Goal: Information Seeking & Learning: Find specific page/section

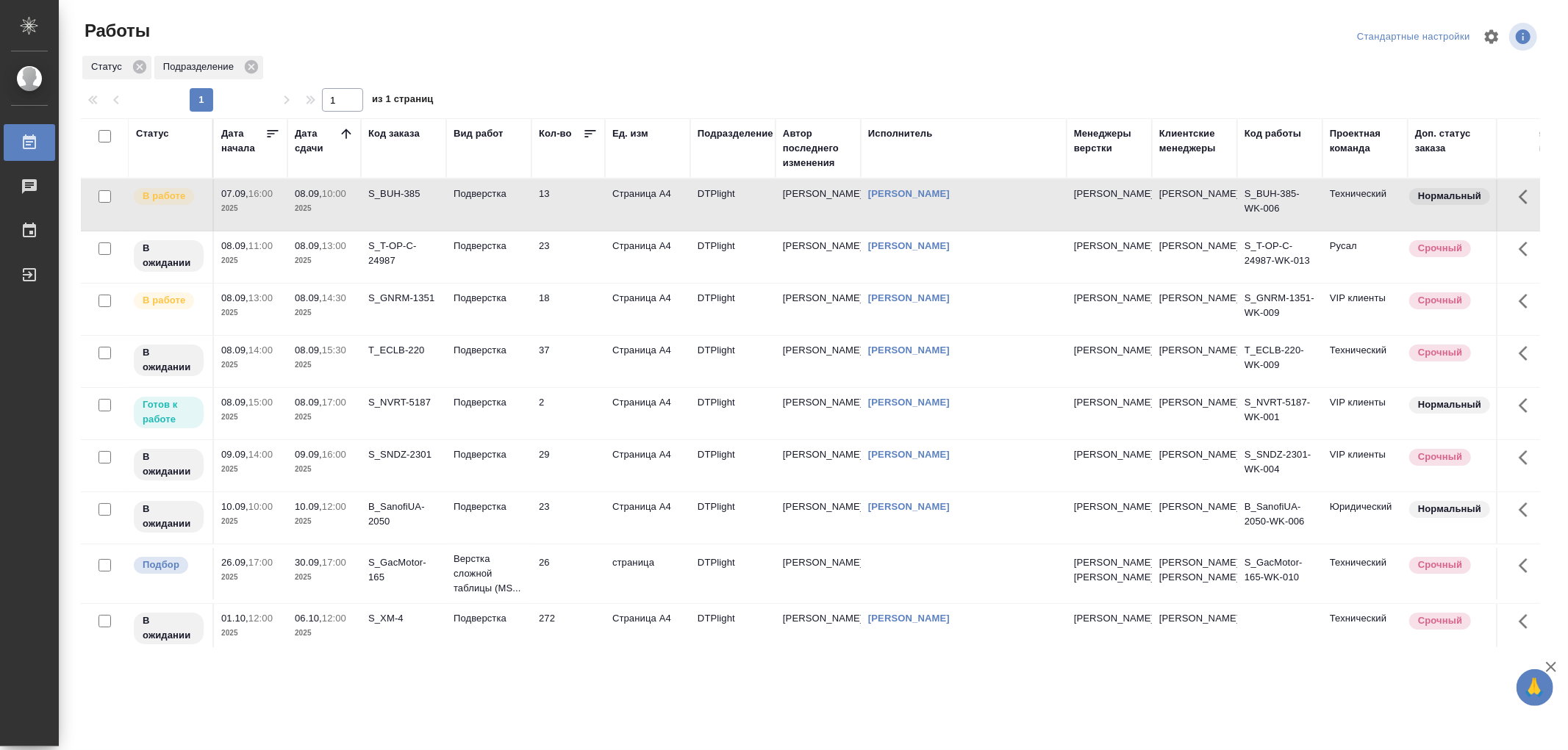
click at [502, 209] on td "Подверстка" at bounding box center [489, 205] width 85 height 51
click at [505, 313] on td "Подверстка" at bounding box center [489, 309] width 85 height 51
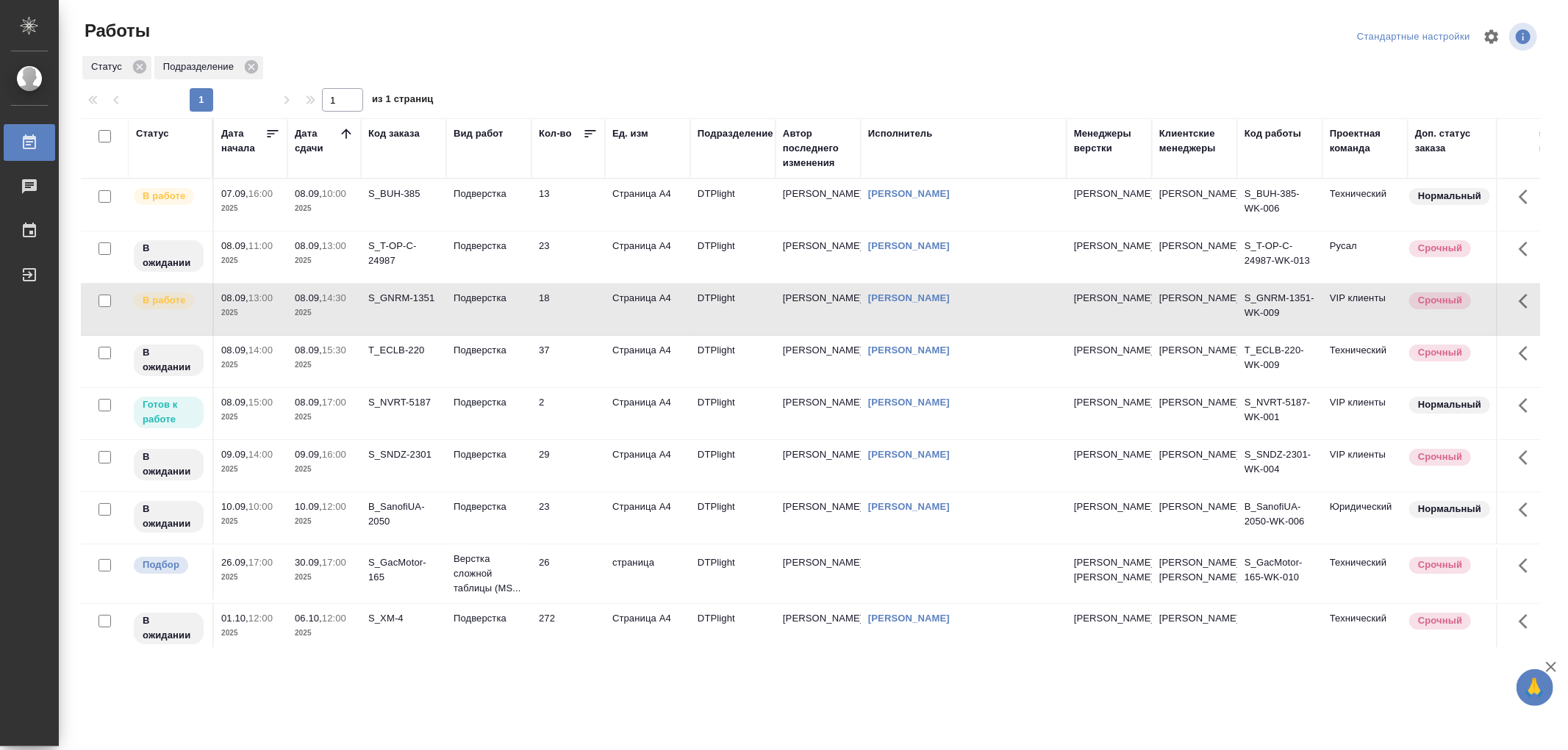
click at [505, 313] on td "Подверстка" at bounding box center [489, 309] width 85 height 51
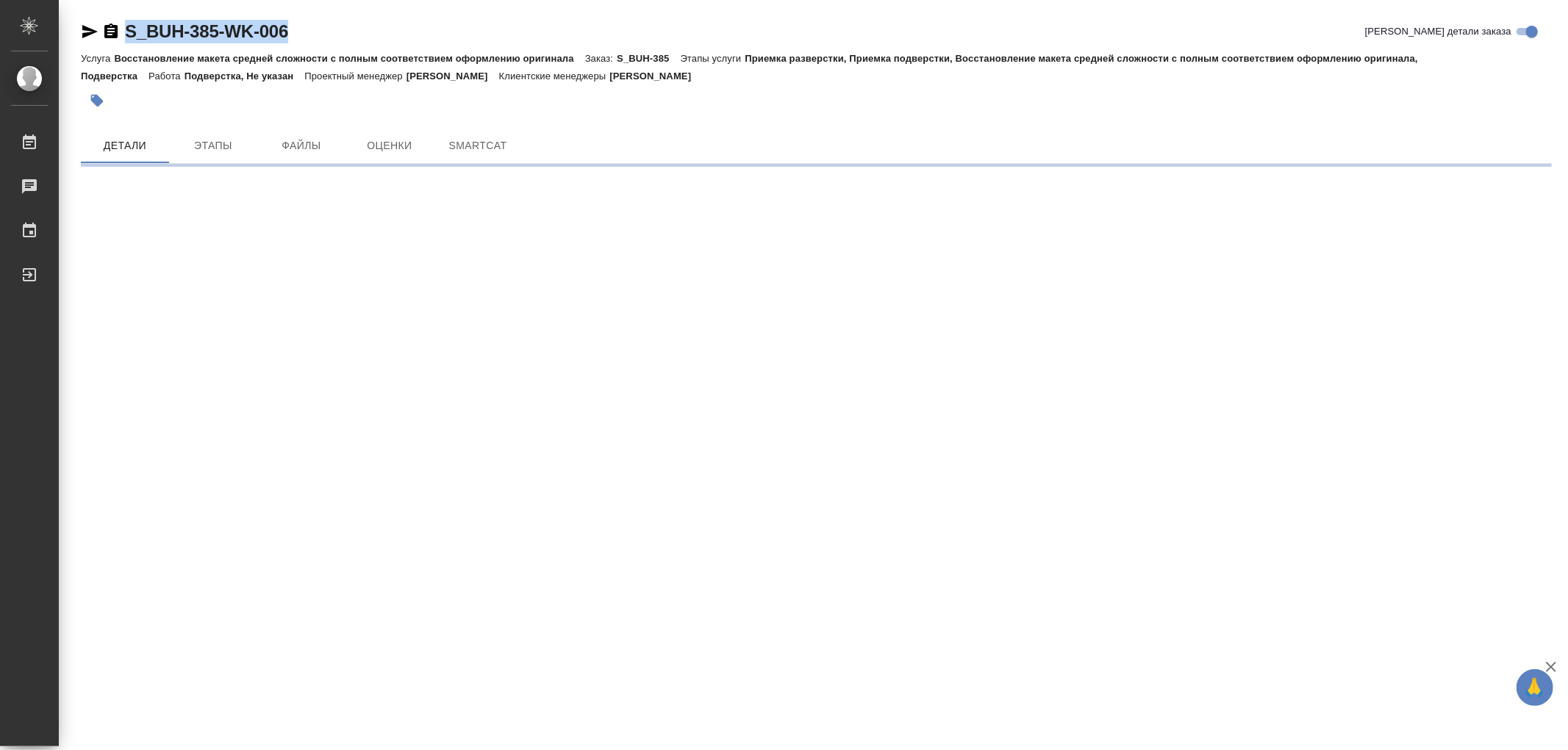
drag, startPoint x: 321, startPoint y: 33, endPoint x: 115, endPoint y: 31, distance: 206.0
click at [115, 31] on div "S_BUH-385-WK-006 Кратко детали заказа" at bounding box center [817, 32] width 1472 height 24
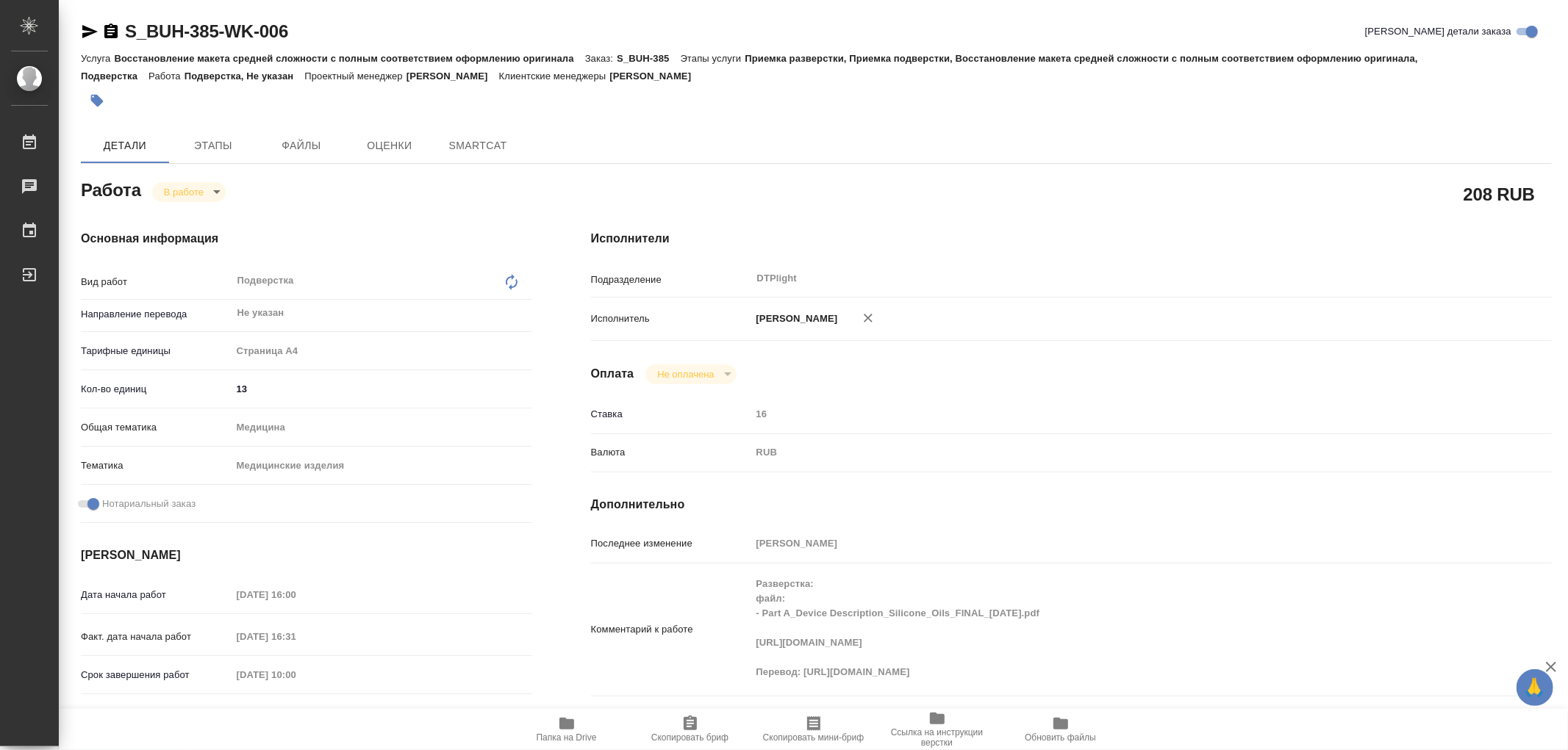
type textarea "x"
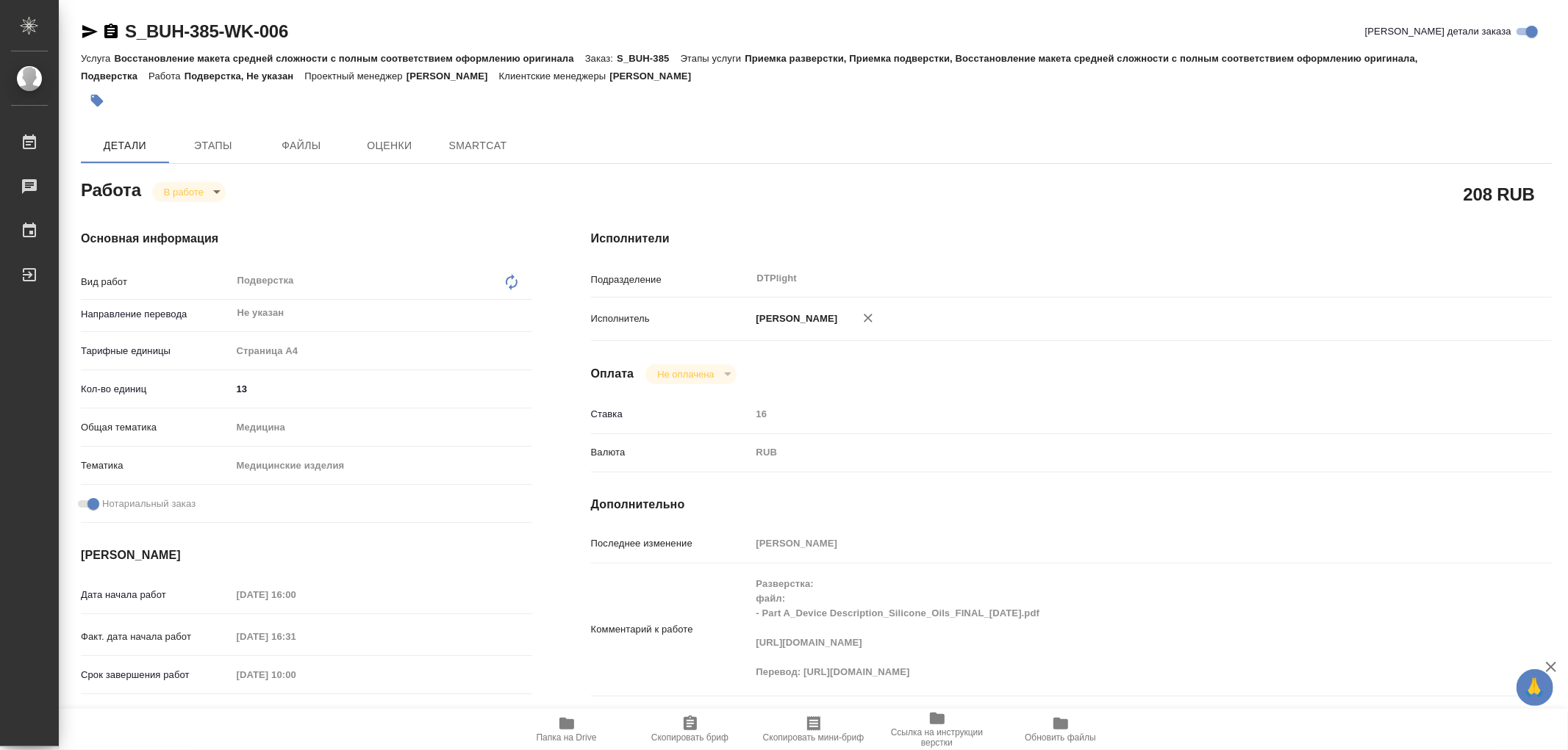
type textarea "x"
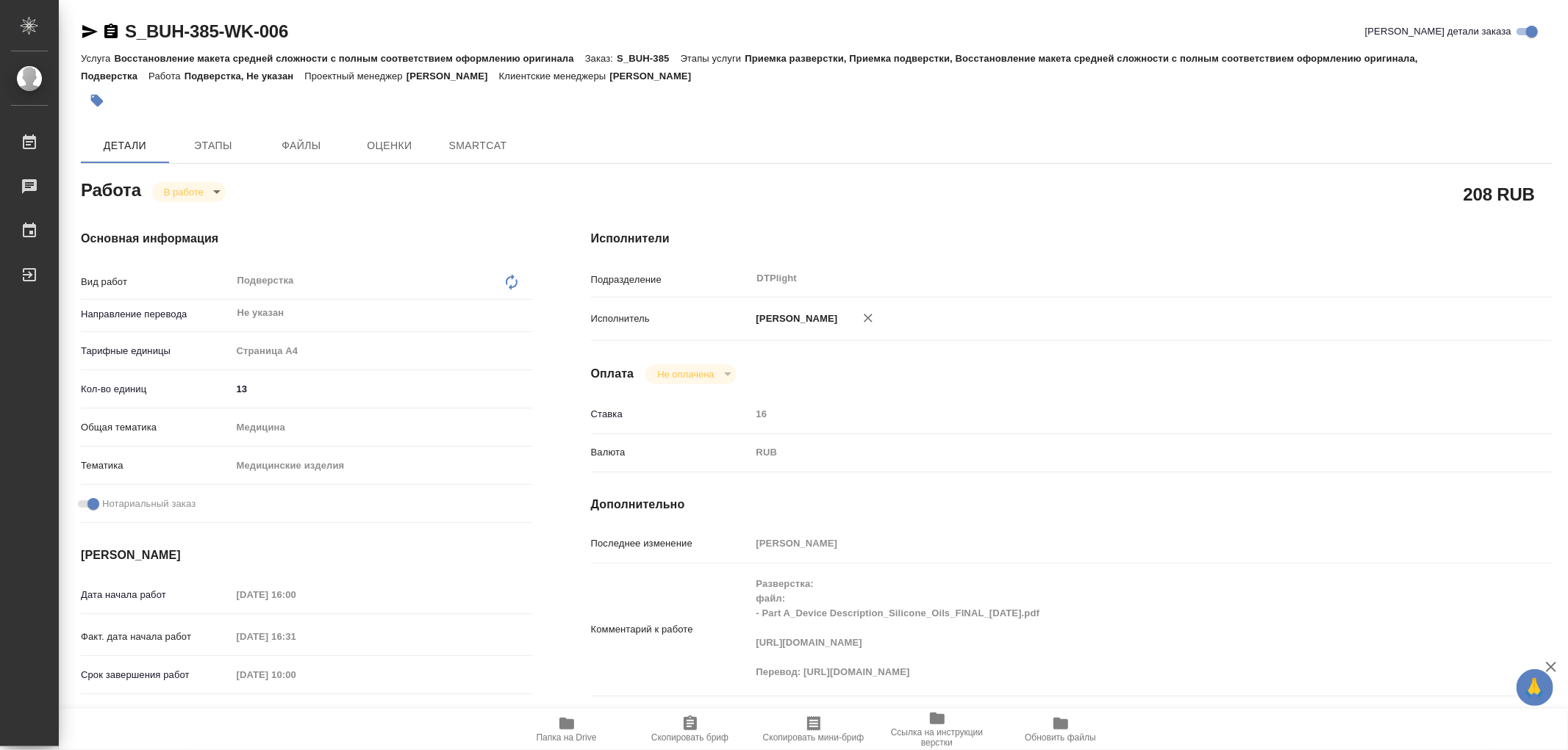
type textarea "x"
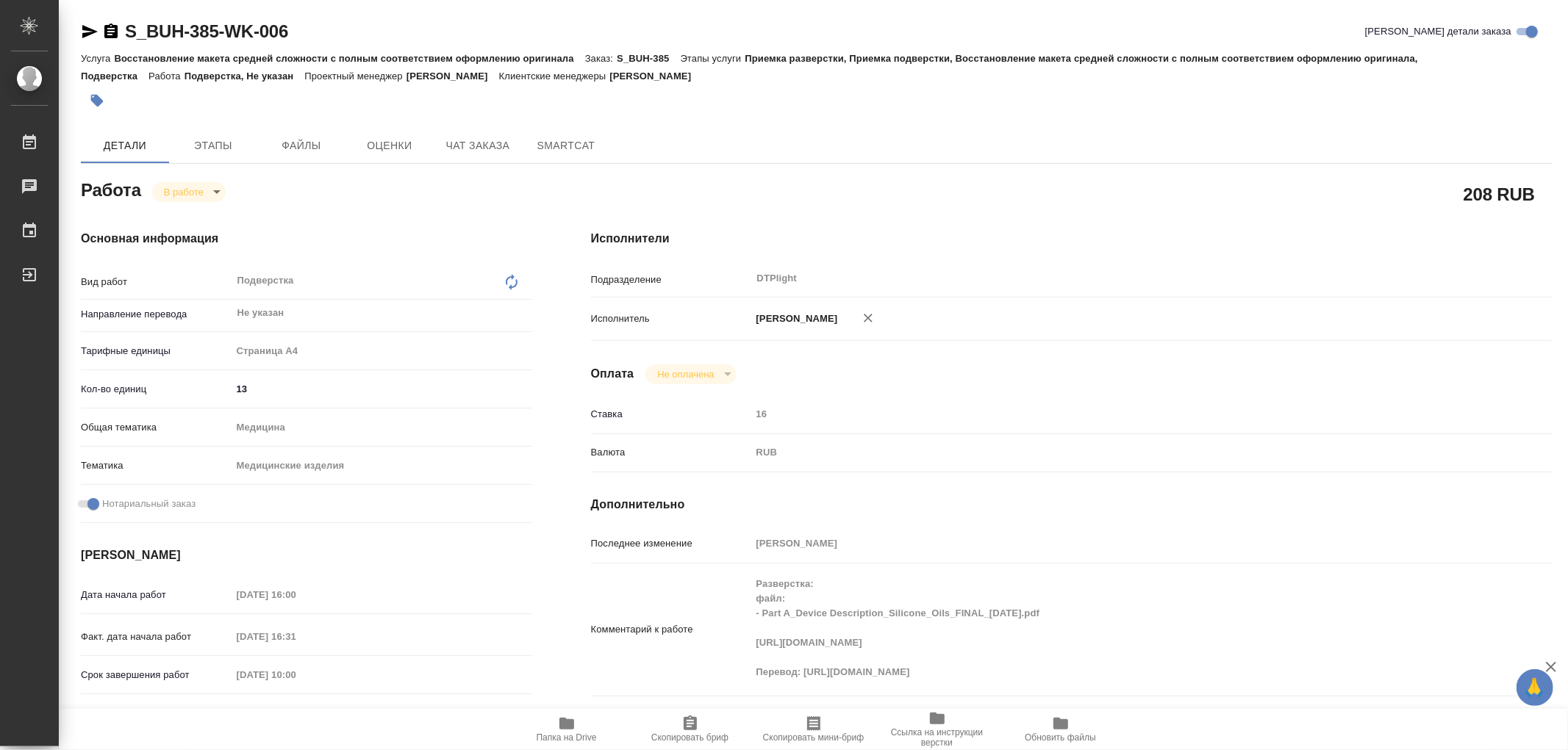
type textarea "x"
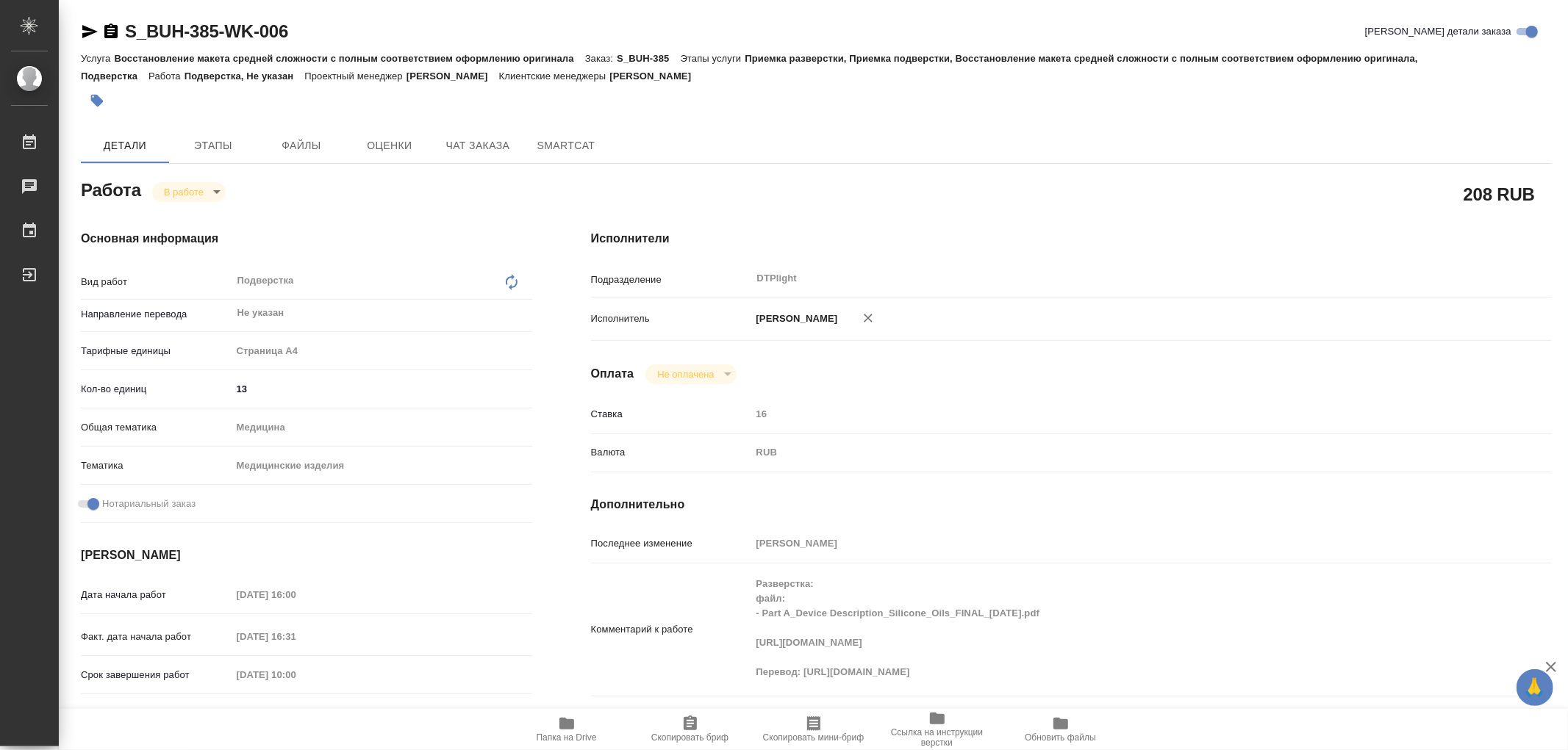
type textarea "x"
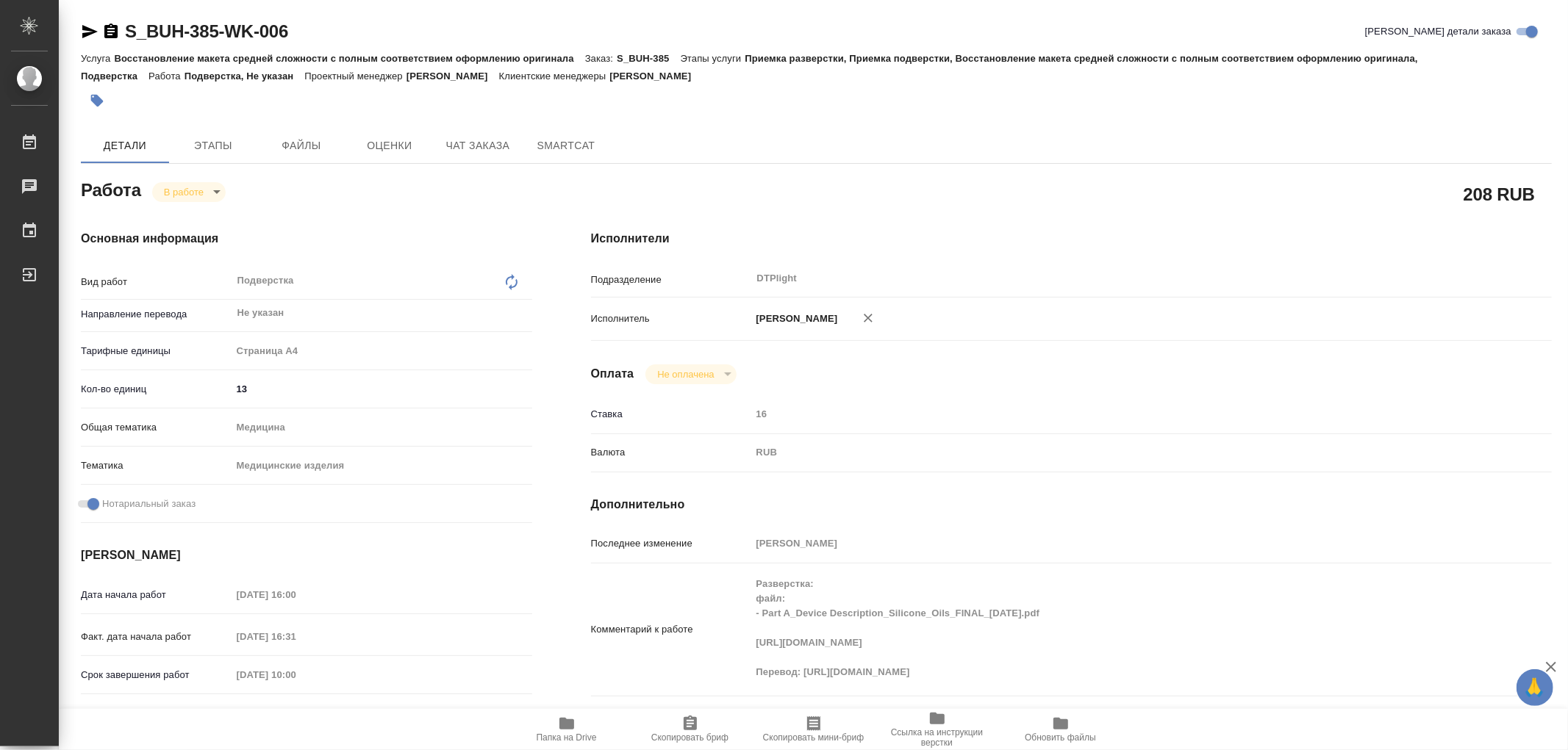
type textarea "x"
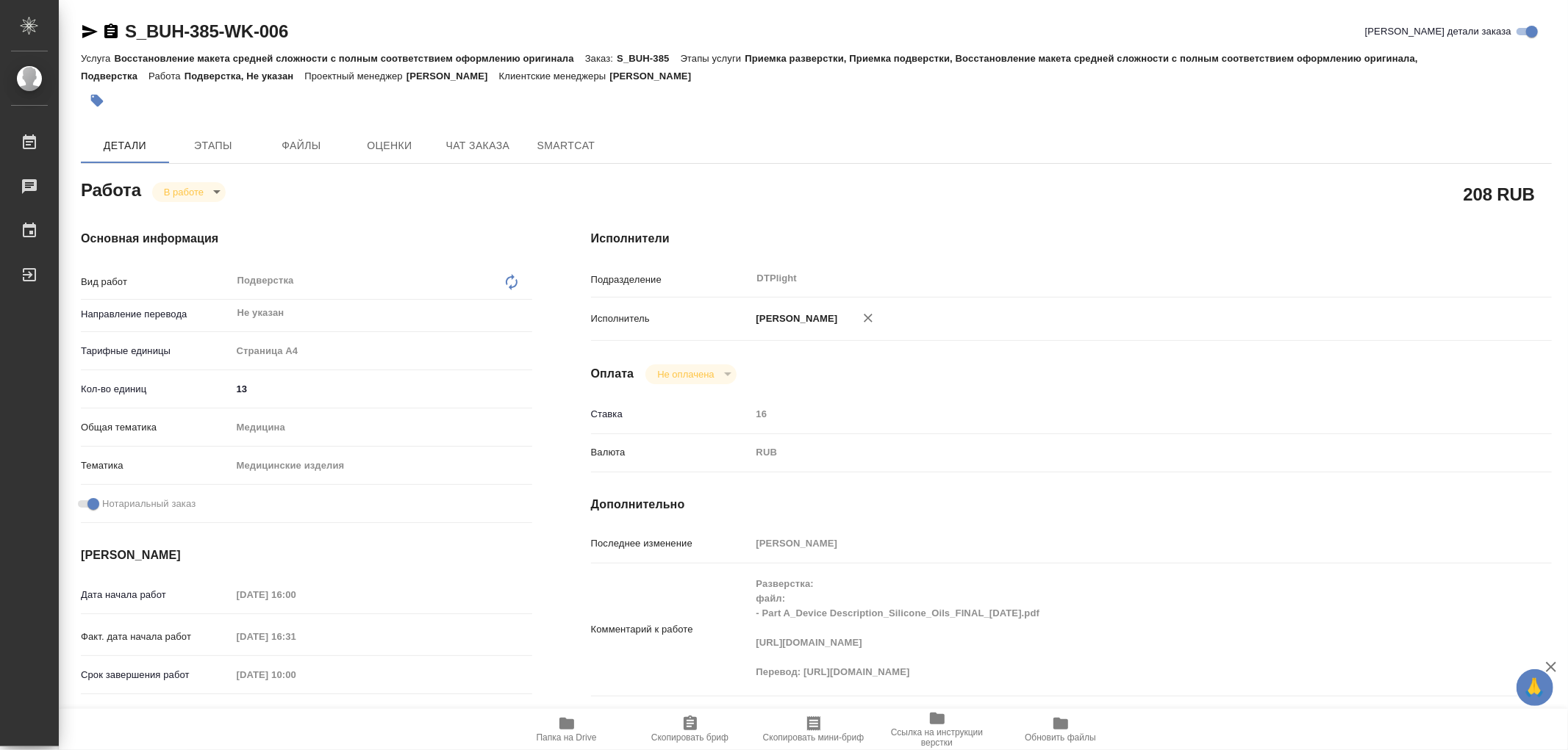
drag, startPoint x: 154, startPoint y: 26, endPoint x: 251, endPoint y: 13, distance: 97.9
click at [163, 6] on div "S_BUH-385-WK-006 Кратко детали заказа Услуга Восстановление макета средней слож…" at bounding box center [816, 644] width 1487 height 1289
type textarea "x"
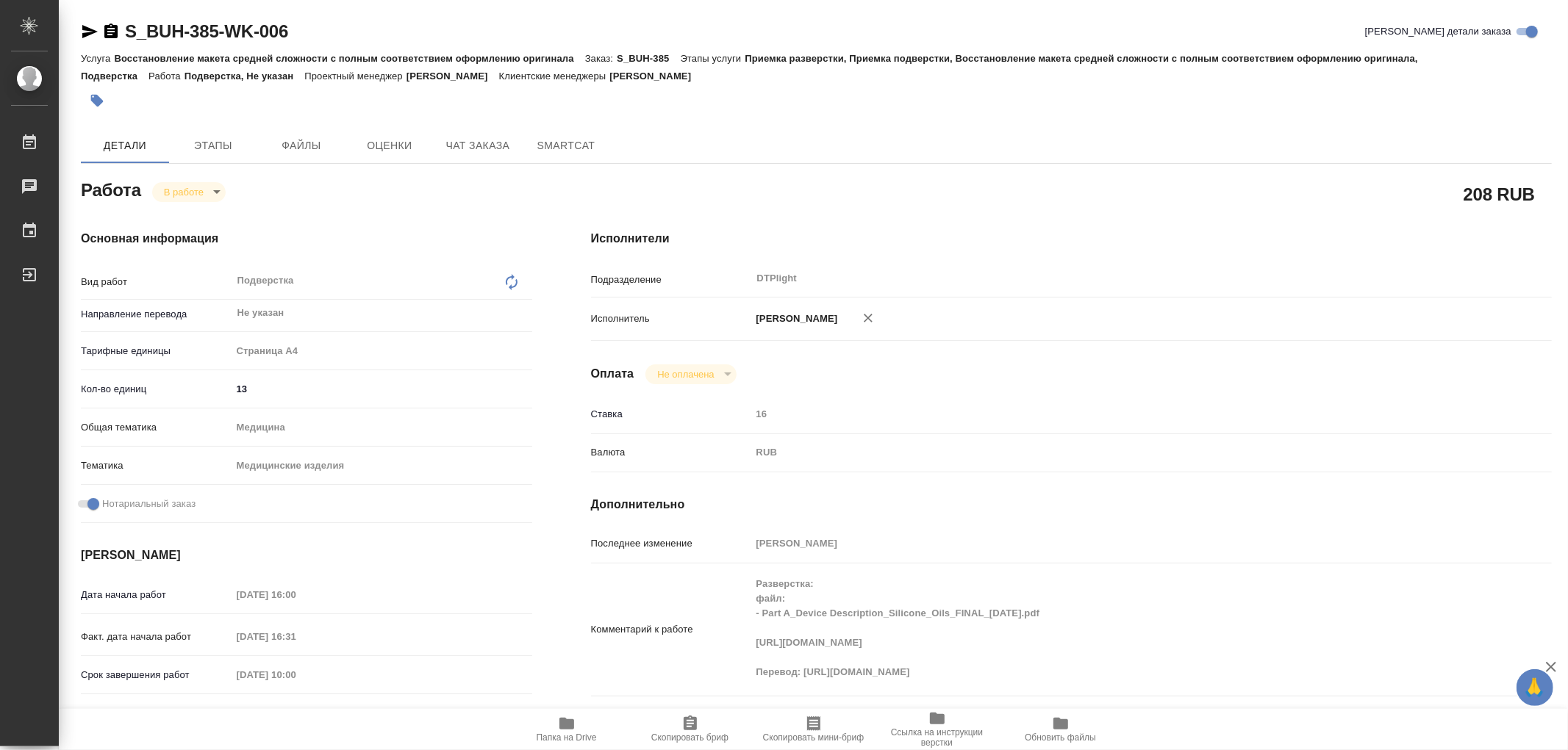
type textarea "x"
drag, startPoint x: 301, startPoint y: 31, endPoint x: 128, endPoint y: 34, distance: 173.0
click at [128, 34] on div "S_BUH-385-WK-006 Кратко детали заказа" at bounding box center [817, 32] width 1472 height 24
copy link "S_BUH-385-WK-006"
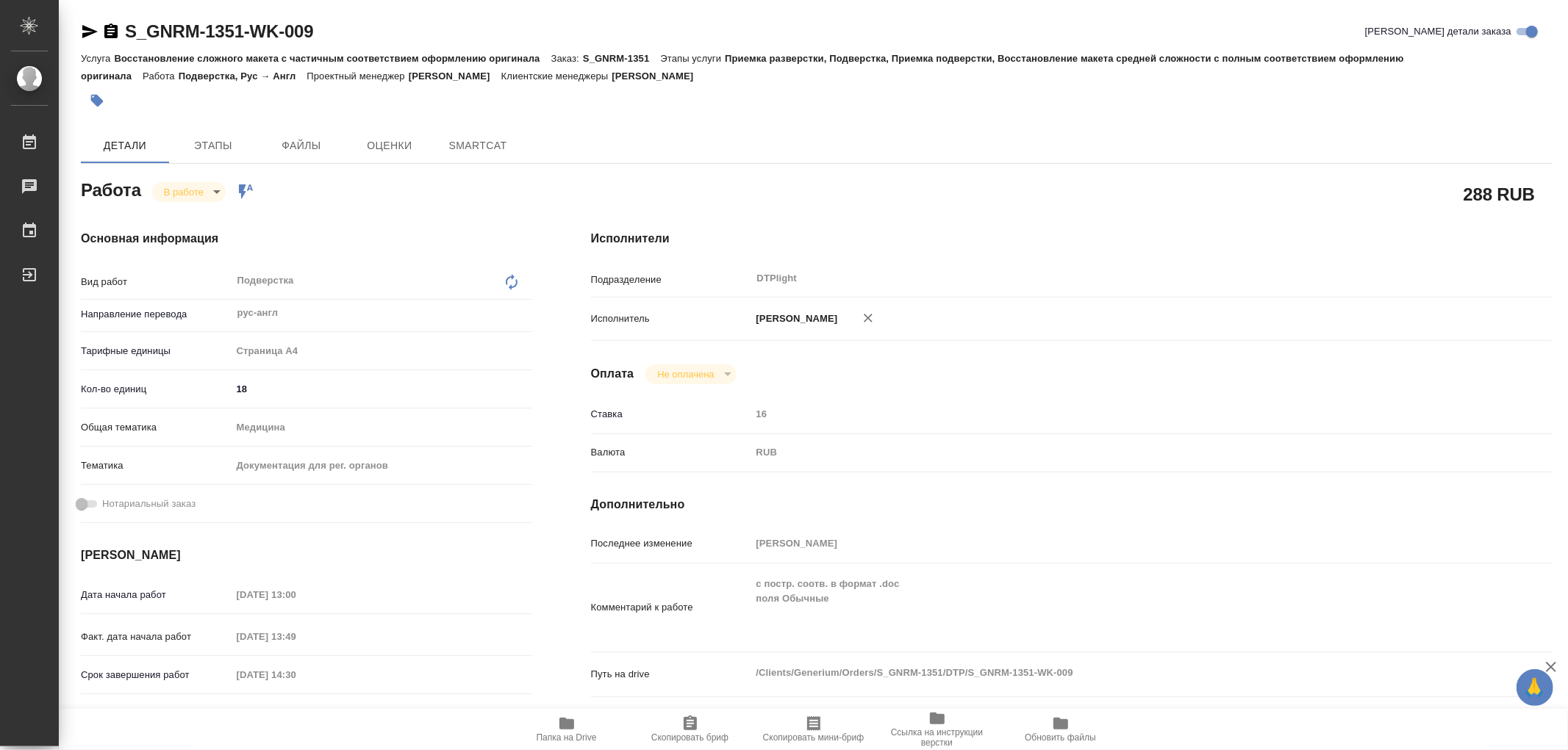
type textarea "x"
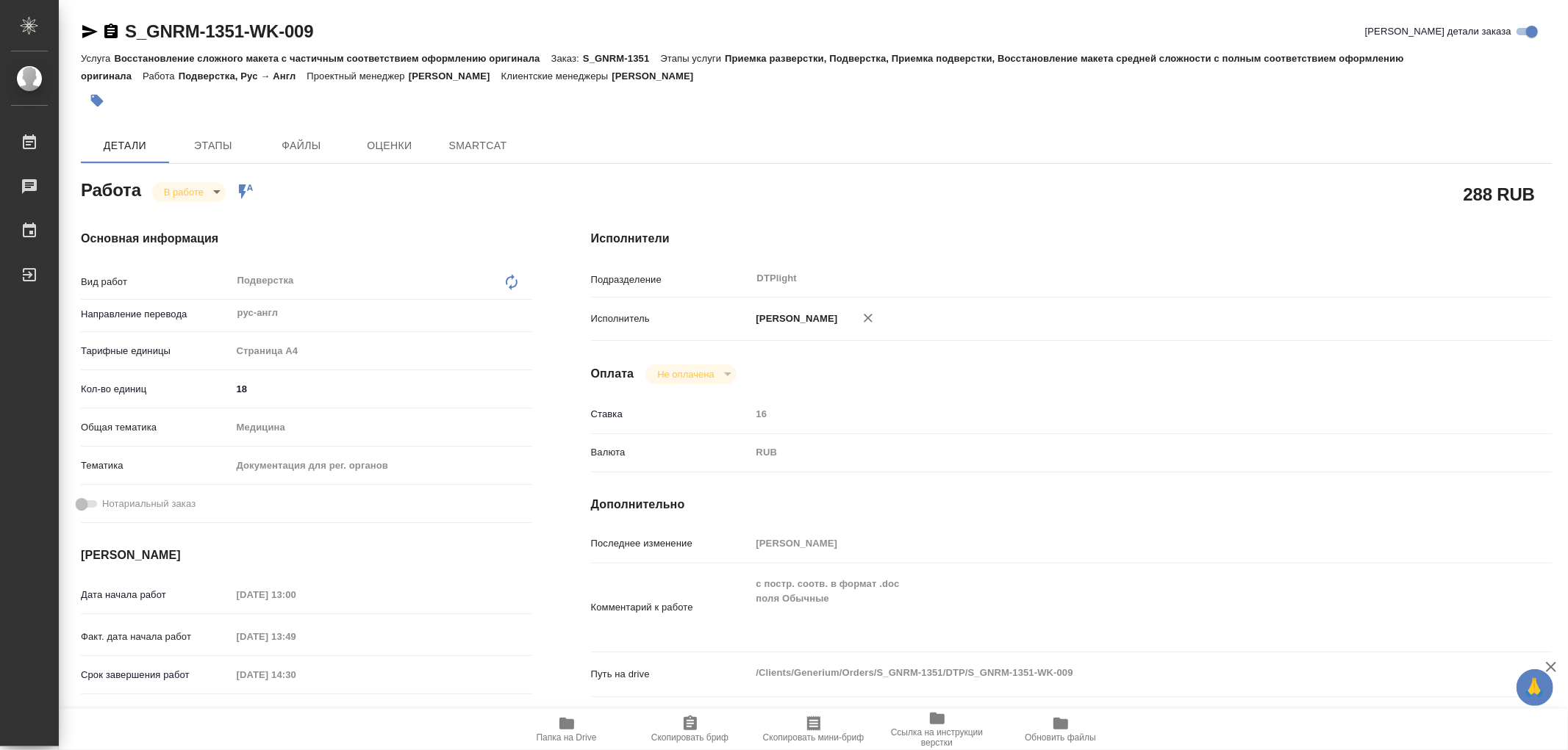
type textarea "x"
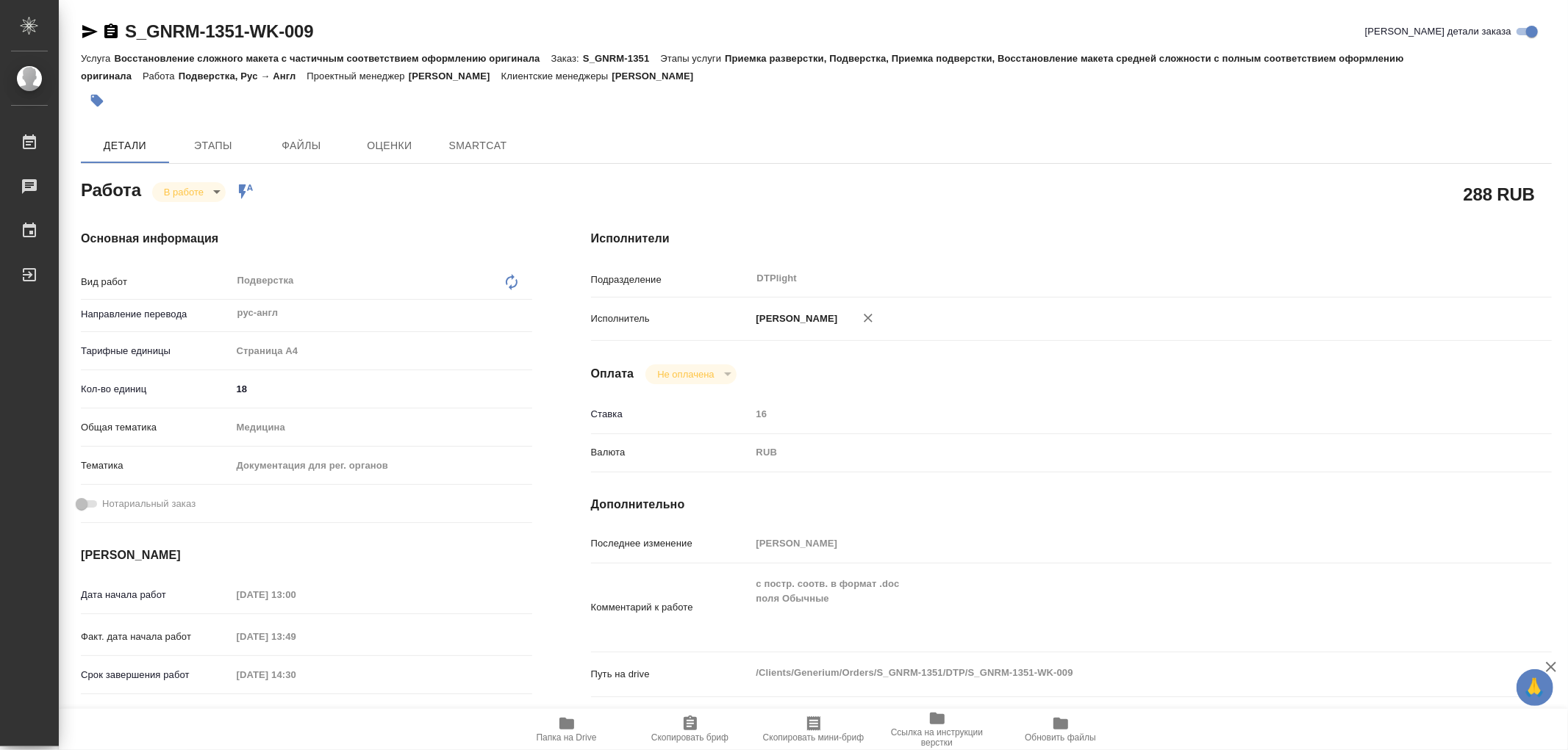
type textarea "x"
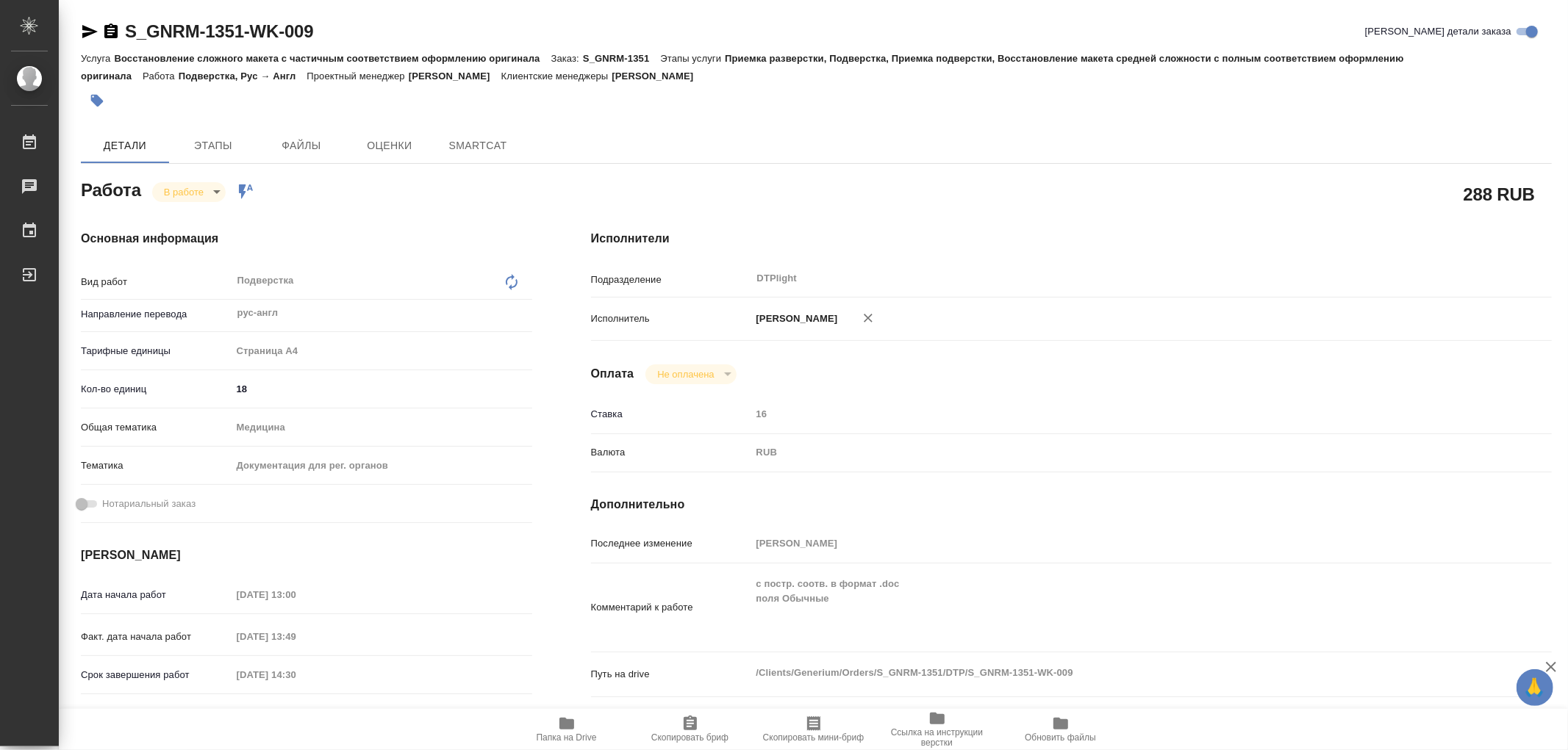
type textarea "x"
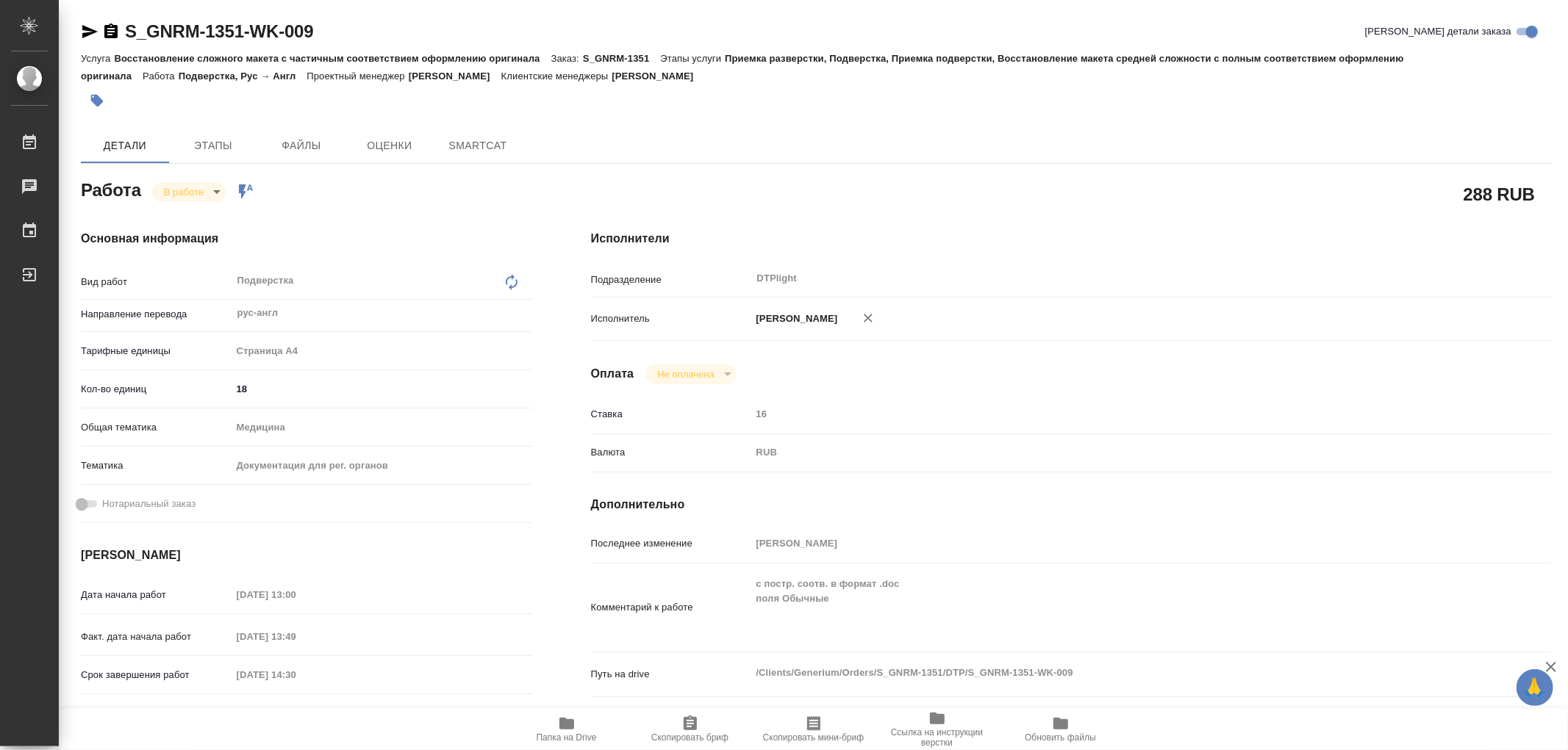
type textarea "x"
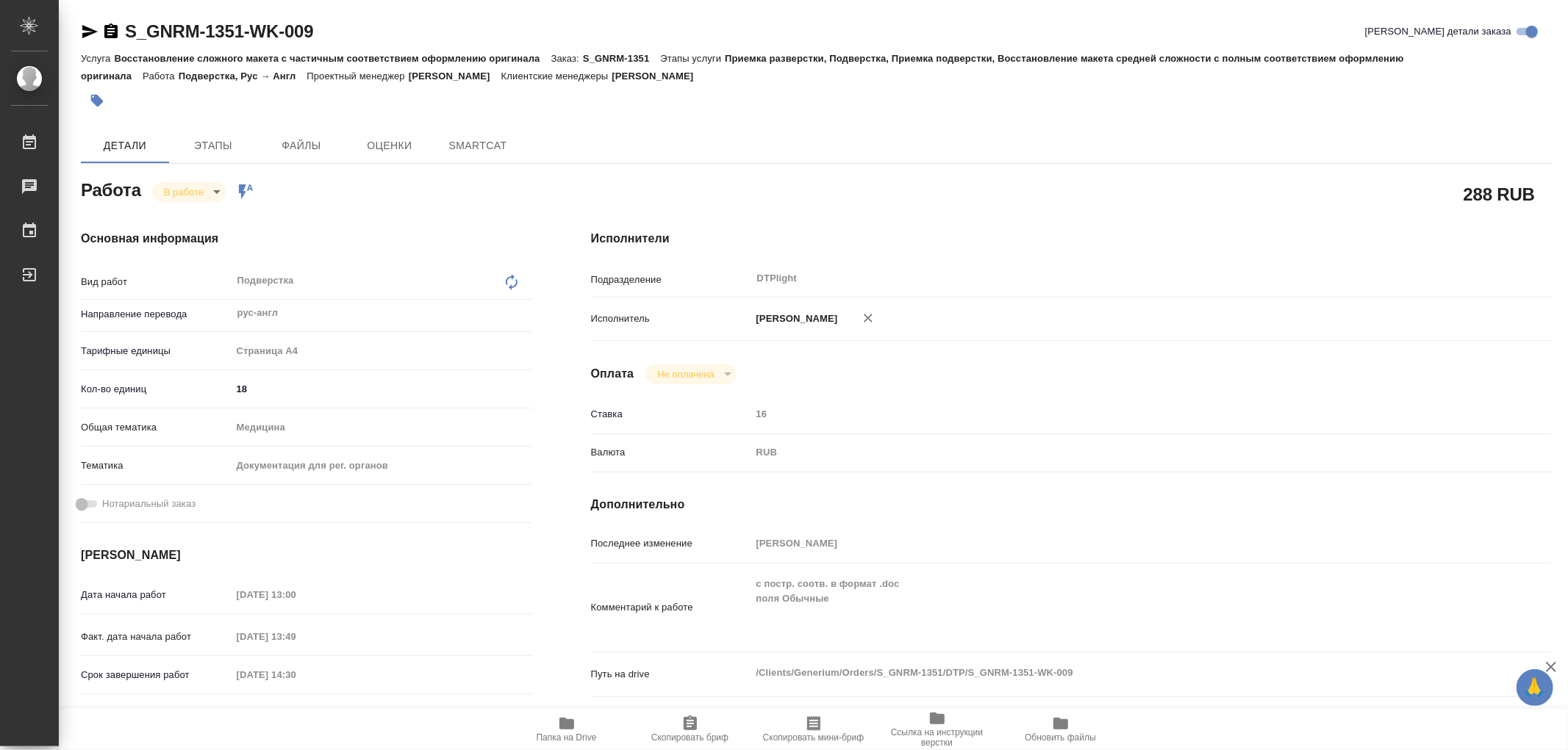
type textarea "x"
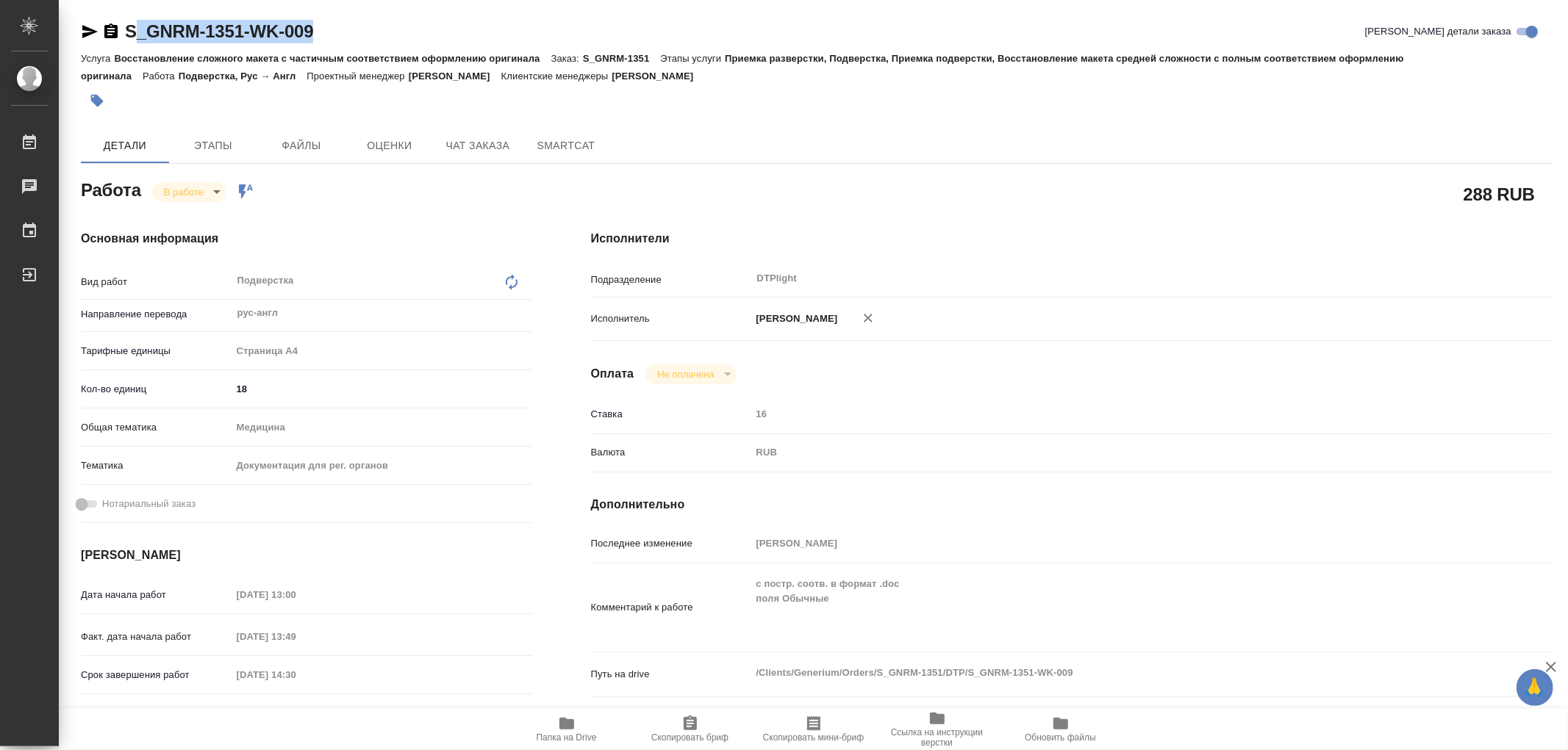
type textarea "x"
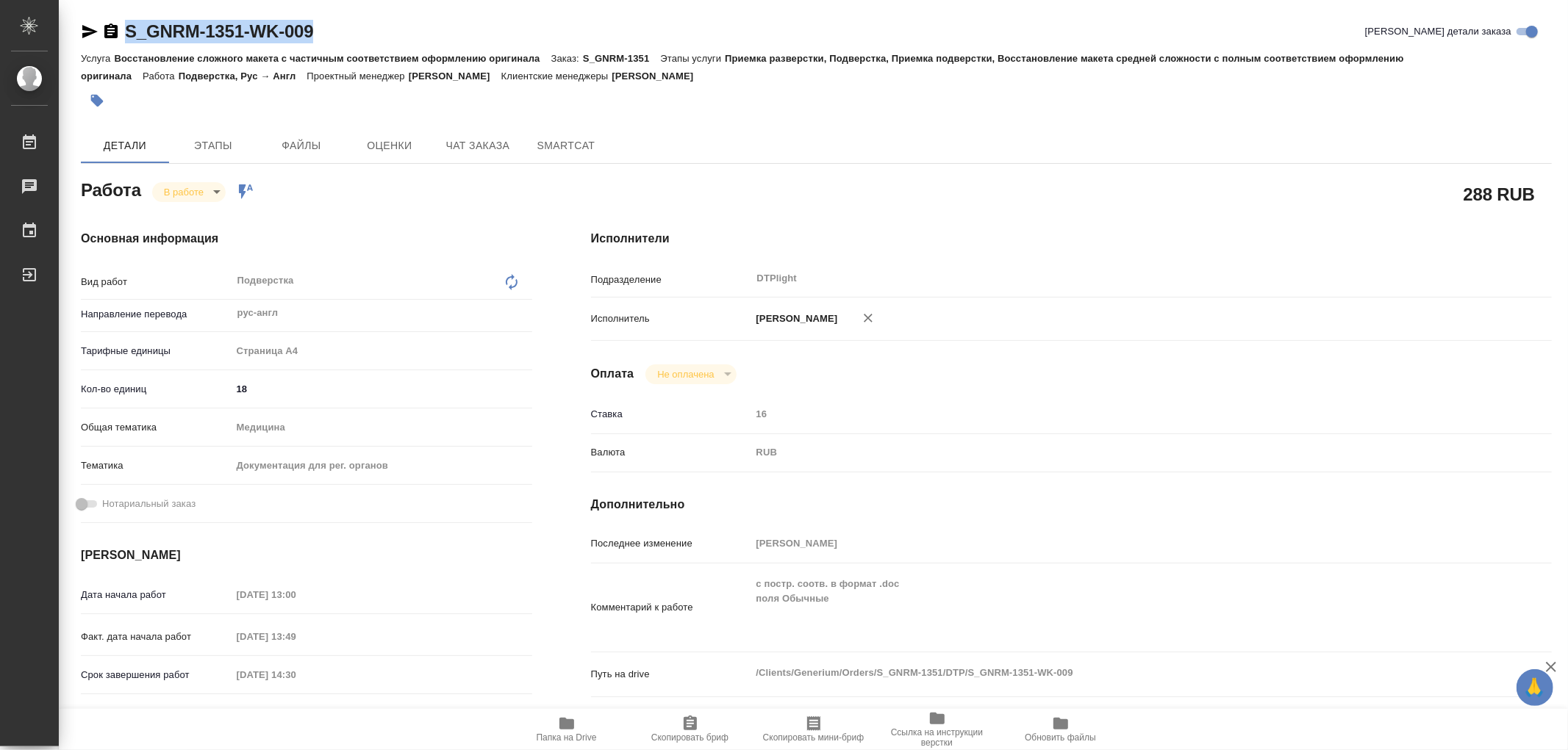
drag, startPoint x: 333, startPoint y: 34, endPoint x: 129, endPoint y: 23, distance: 204.3
click at [129, 23] on div "S_GNRM-1351-WK-009 Кратко детали заказа" at bounding box center [817, 32] width 1472 height 24
type textarea "x"
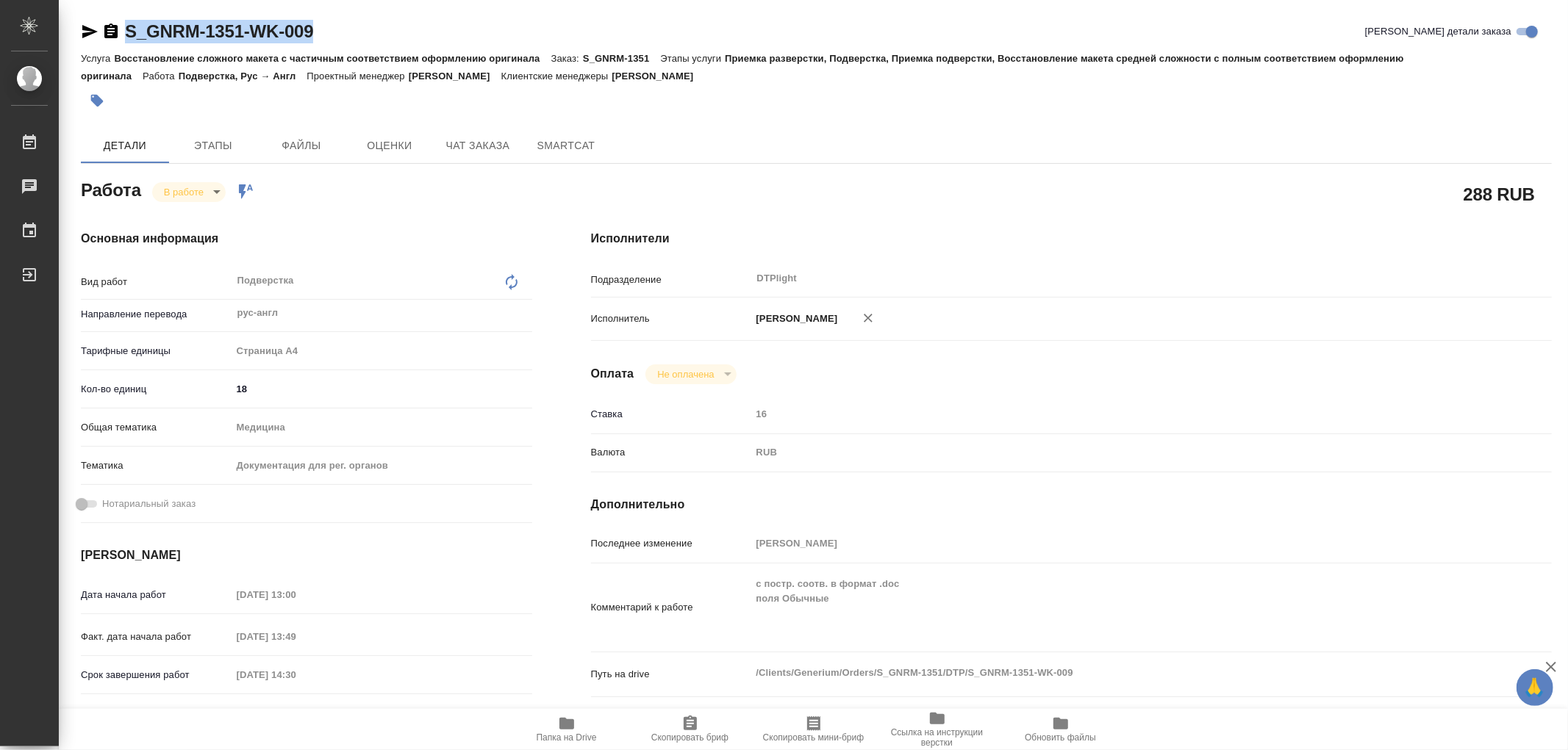
type textarea "x"
copy link "S_GNRM-1351-WK-009"
